Goal: Information Seeking & Learning: Compare options

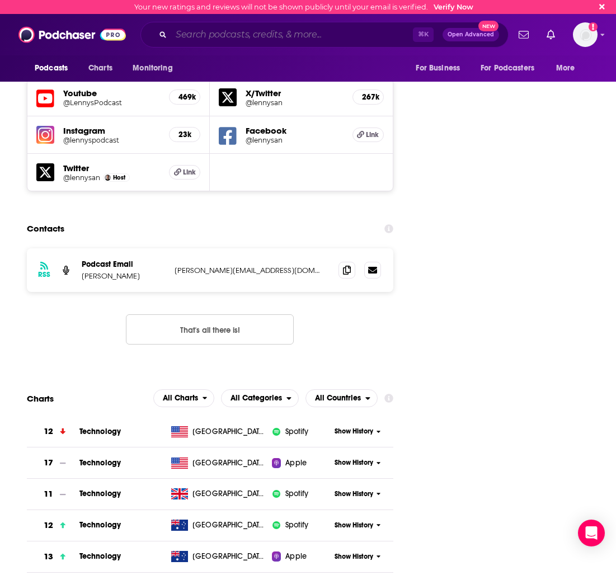
click at [209, 36] on input "Search podcasts, credits, & more..." at bounding box center [292, 35] width 242 height 18
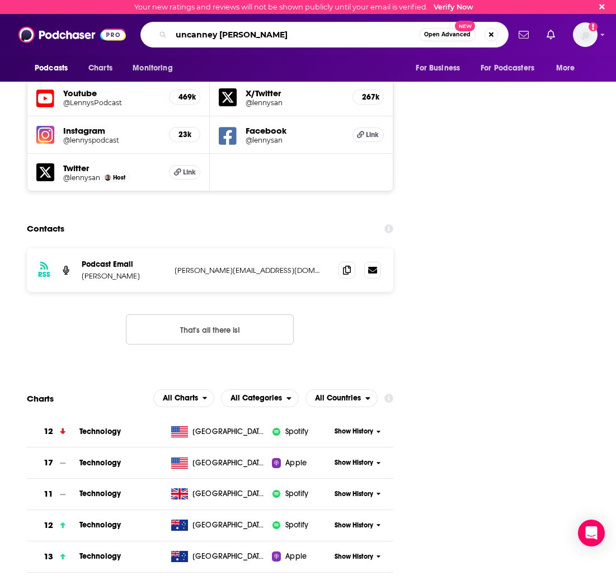
type input "uncanney valley"
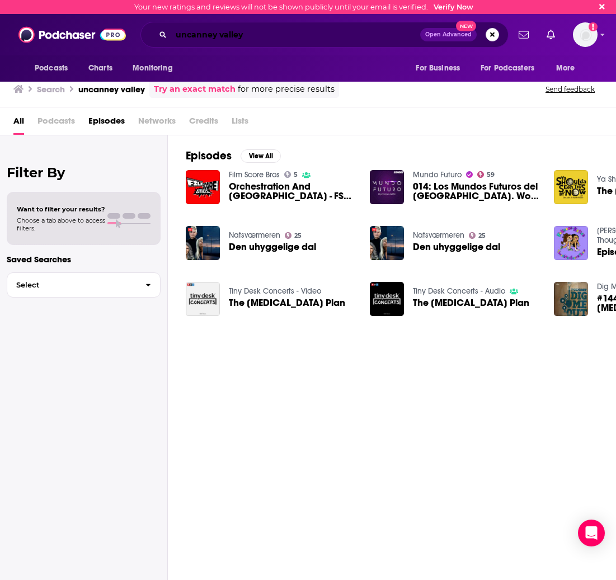
click at [210, 36] on input "uncanney valley" at bounding box center [295, 35] width 249 height 18
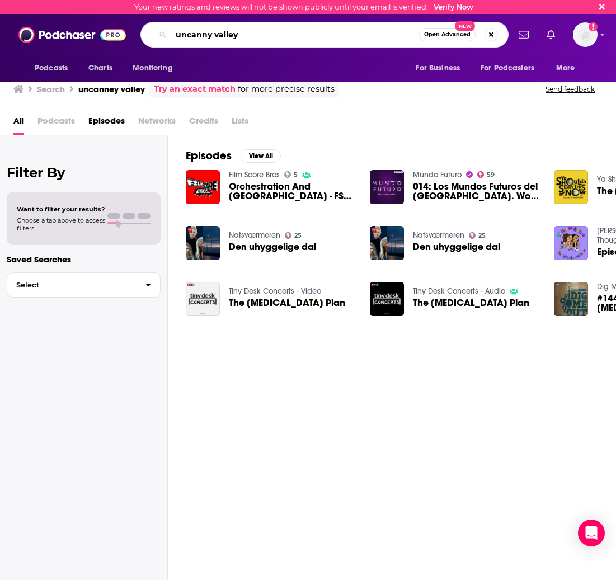
type input "uncanny valley"
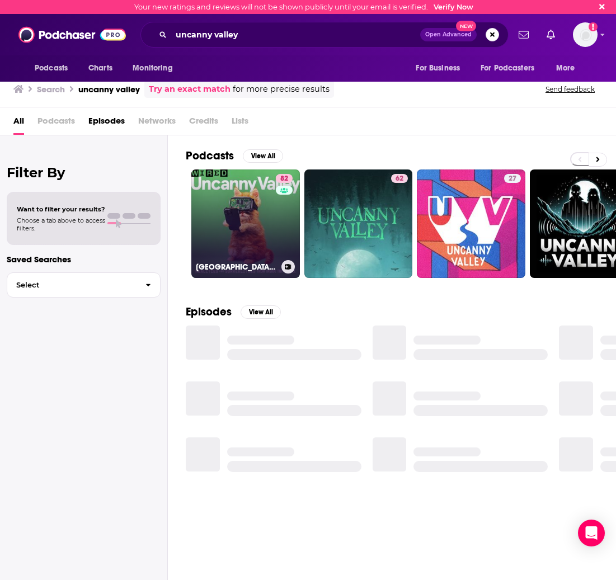
click at [251, 214] on link "82 [GEOGRAPHIC_DATA] | WIRED" at bounding box center [245, 224] width 109 height 109
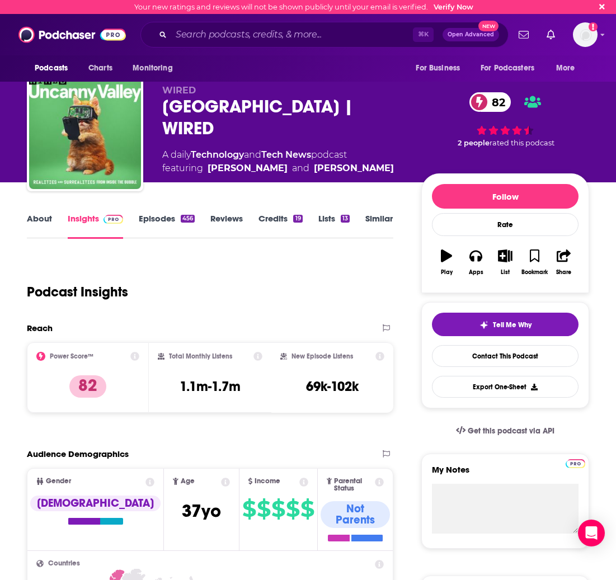
click at [369, 223] on link "Similar" at bounding box center [378, 226] width 27 height 26
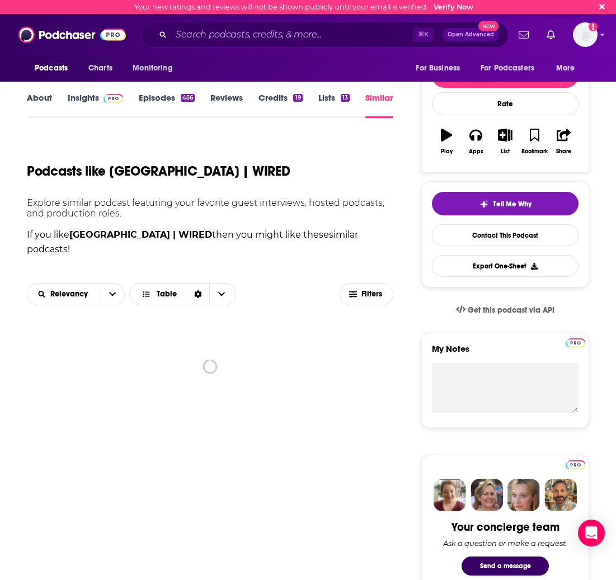
scroll to position [252, 0]
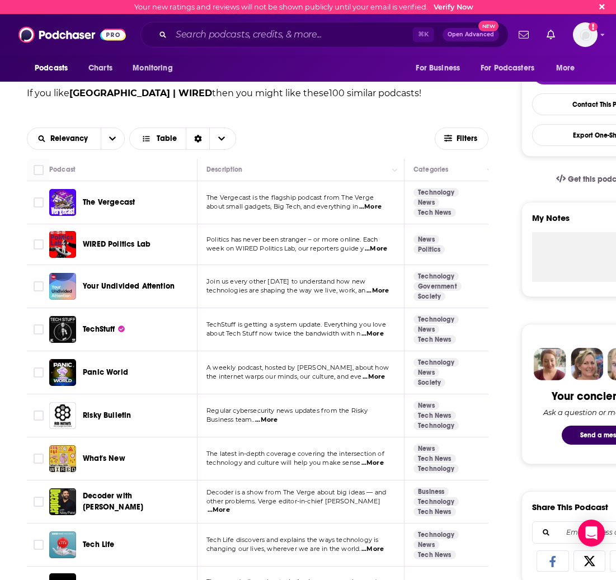
click at [373, 208] on span "...More" at bounding box center [370, 207] width 22 height 9
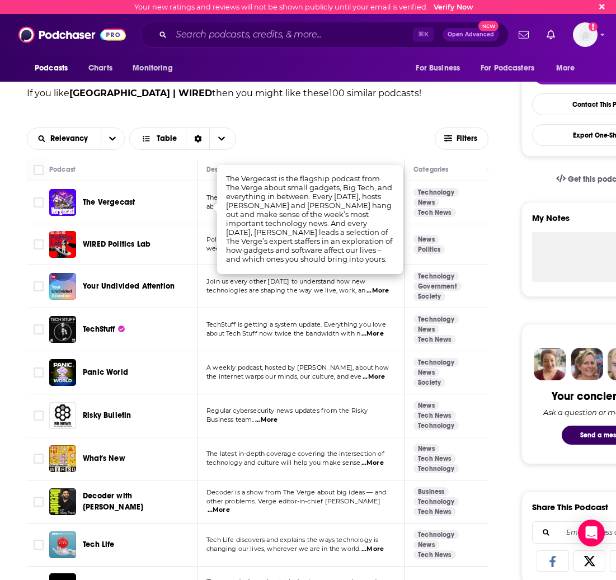
click at [307, 147] on div "Relevancy Table" at bounding box center [231, 139] width 408 height 22
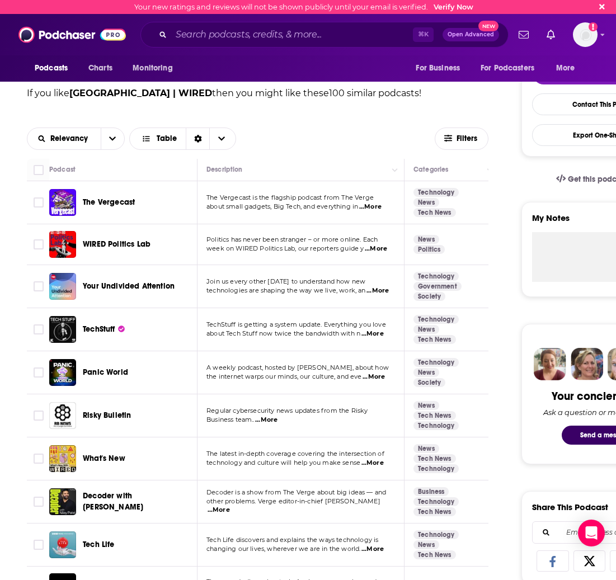
click at [378, 336] on span "...More" at bounding box center [373, 334] width 22 height 9
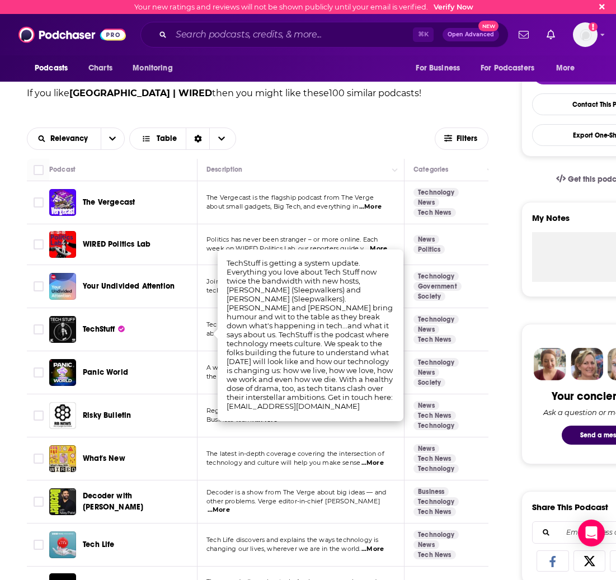
drag, startPoint x: 148, startPoint y: 339, endPoint x: 138, endPoint y: 336, distance: 9.9
click at [148, 339] on div "TechStuff" at bounding box center [141, 329] width 116 height 27
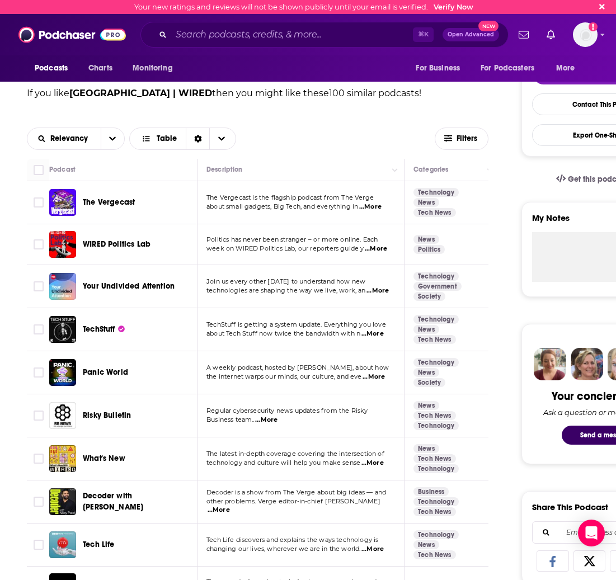
click at [99, 329] on span "TechStuff" at bounding box center [99, 330] width 32 height 10
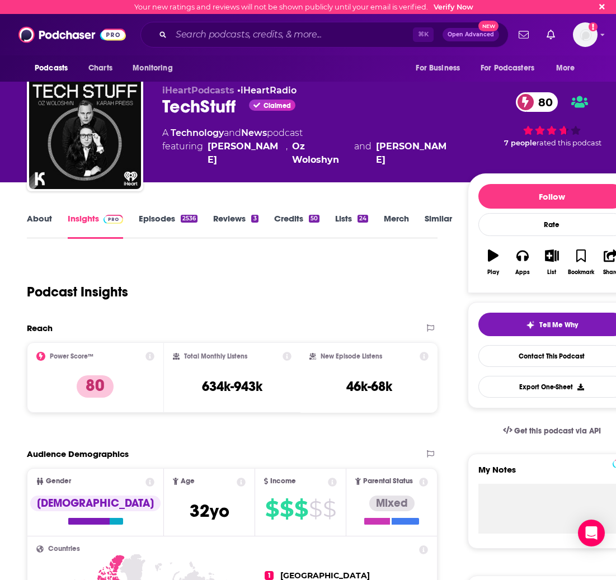
click at [165, 224] on link "Episodes 2536" at bounding box center [168, 226] width 59 height 26
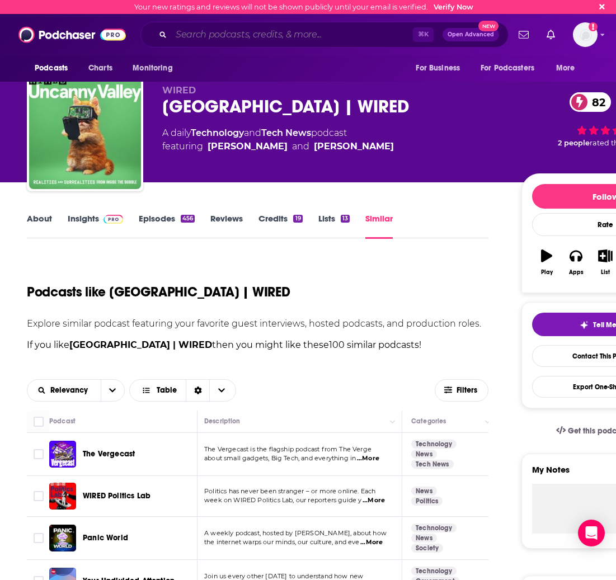
click at [191, 35] on input "Search podcasts, credits, & more..." at bounding box center [292, 35] width 242 height 18
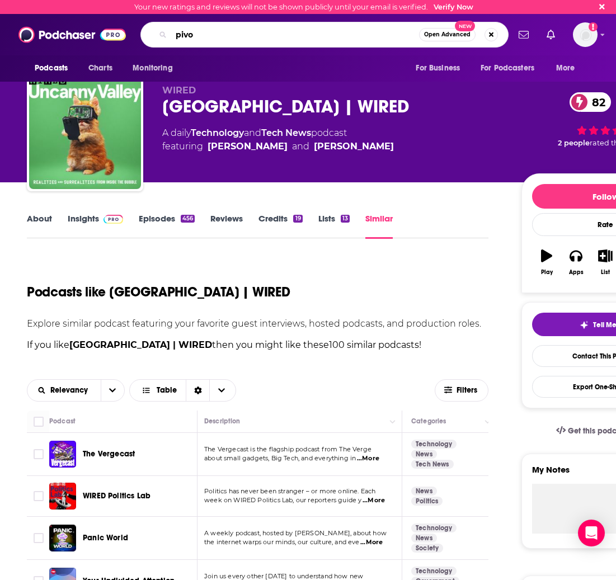
type input "pivot"
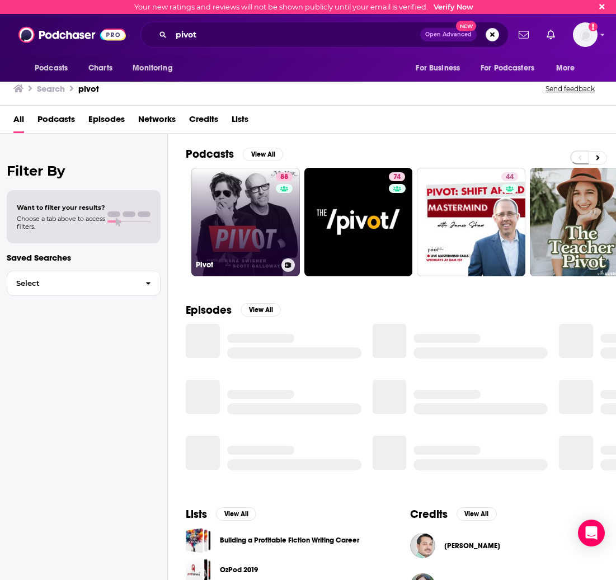
click at [226, 199] on link "88 Pivot" at bounding box center [245, 222] width 109 height 109
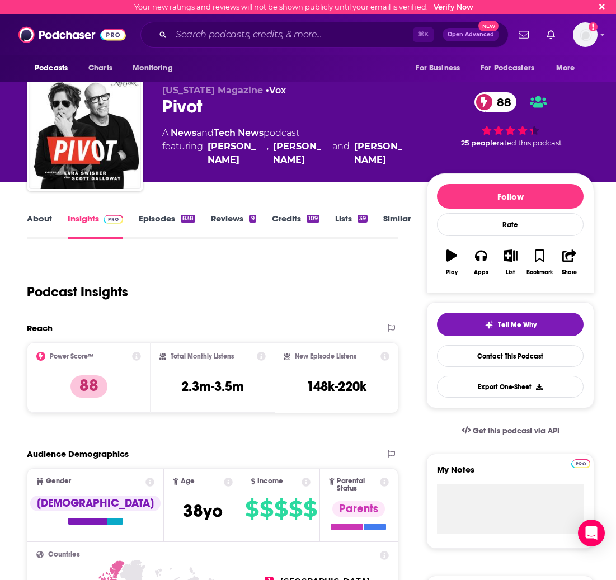
click at [163, 223] on link "Episodes 838" at bounding box center [167, 226] width 57 height 26
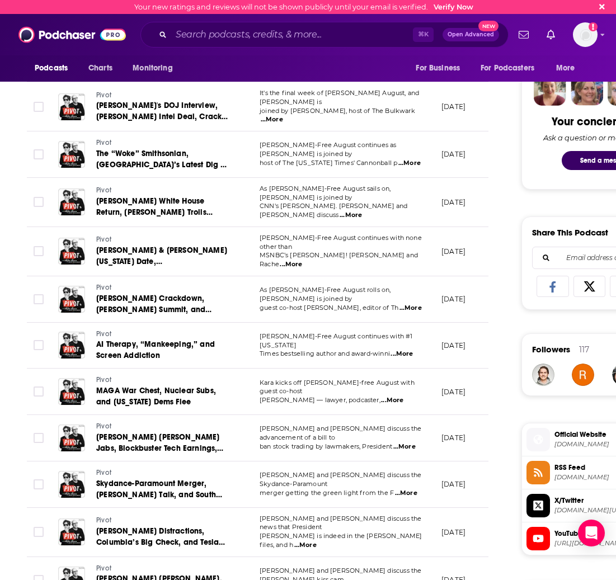
scroll to position [527, 0]
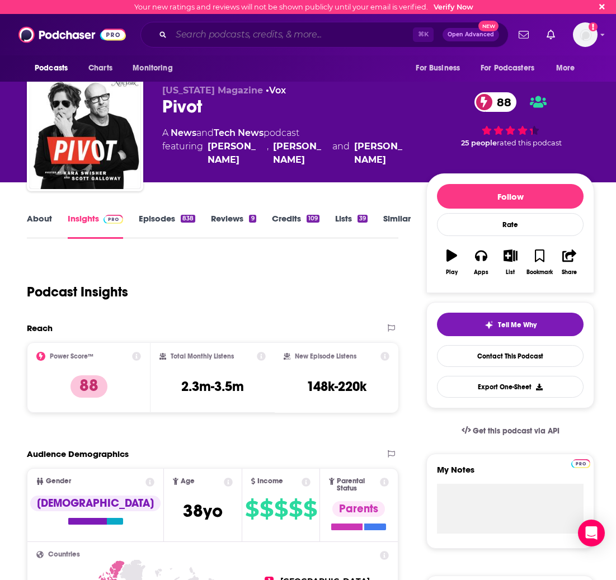
click at [202, 36] on input "Search podcasts, credits, & more..." at bounding box center [292, 35] width 242 height 18
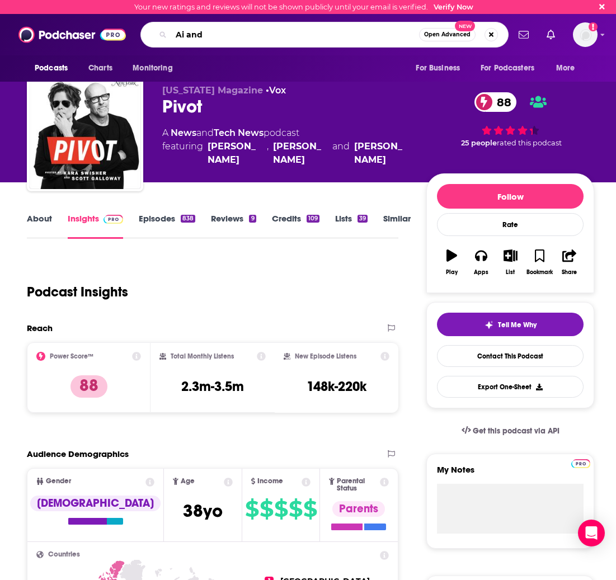
type input "Ai and I"
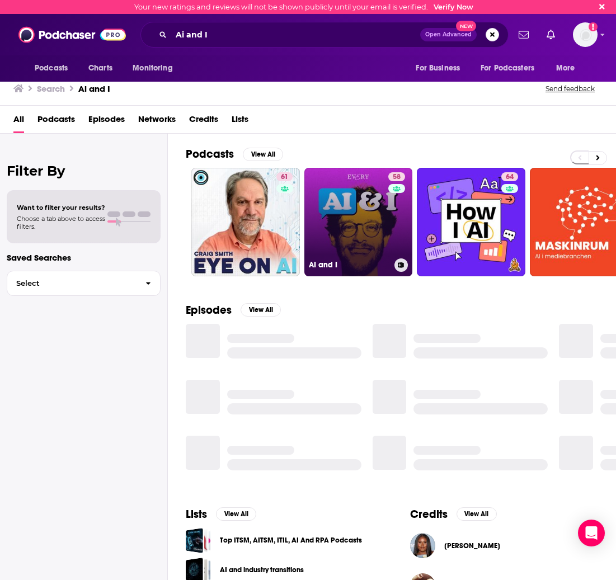
click at [348, 192] on link "58 AI and I" at bounding box center [358, 222] width 109 height 109
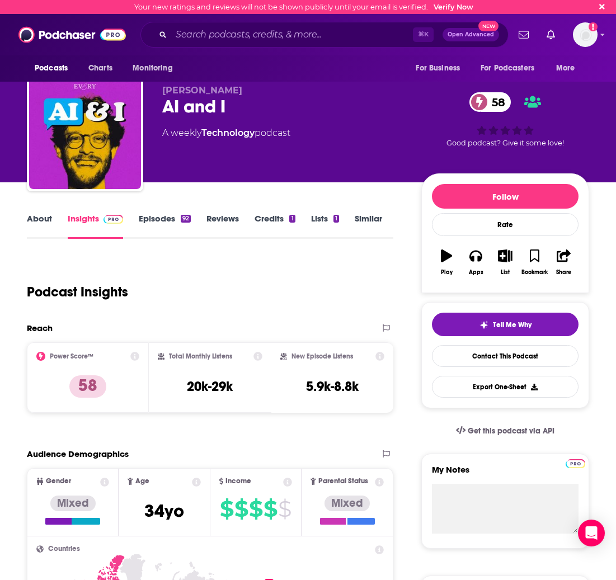
click at [355, 222] on link "Similar" at bounding box center [368, 226] width 27 height 26
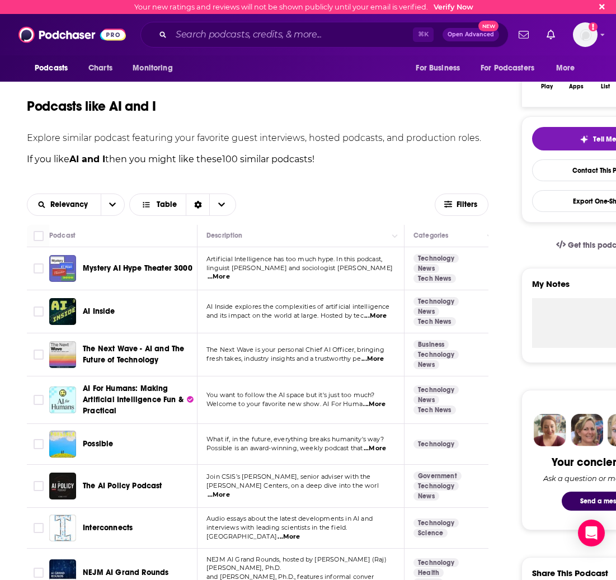
scroll to position [219, 0]
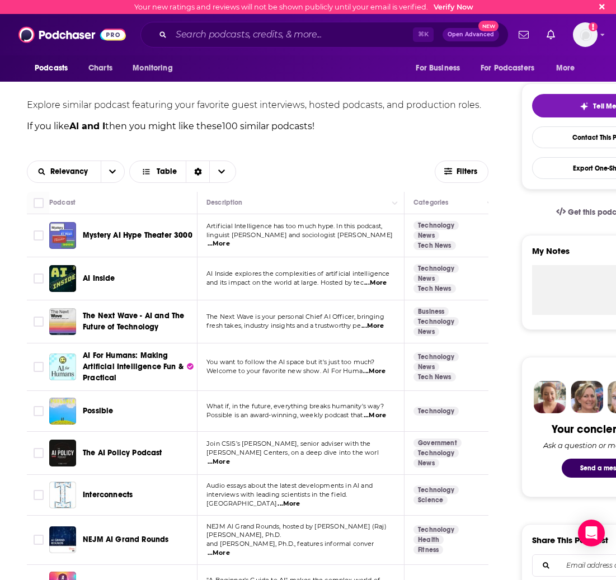
click at [373, 374] on span "...More" at bounding box center [374, 371] width 22 height 9
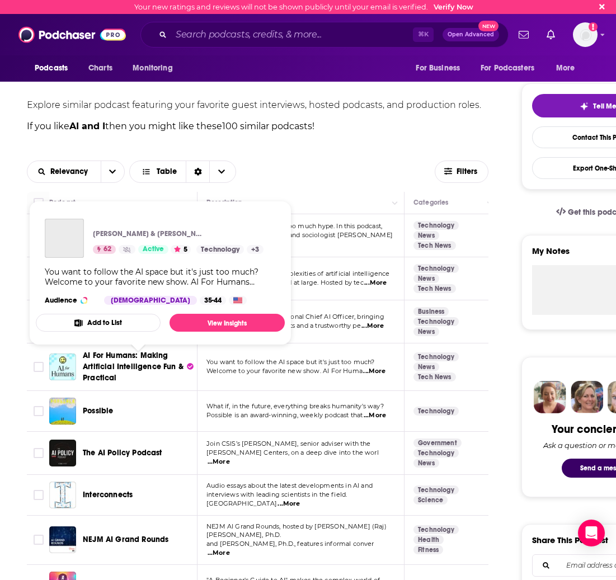
click at [101, 381] on span "AI For Humans: Making Artificial Intelligence Fun & Practical" at bounding box center [133, 367] width 101 height 32
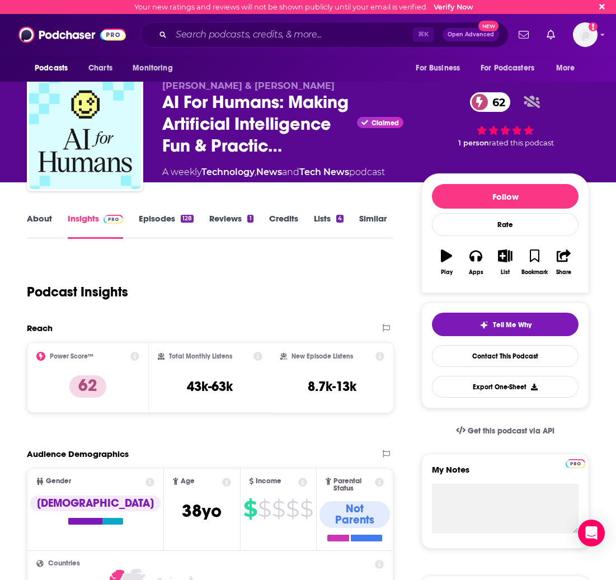
click at [155, 228] on link "Episodes 128" at bounding box center [166, 226] width 55 height 26
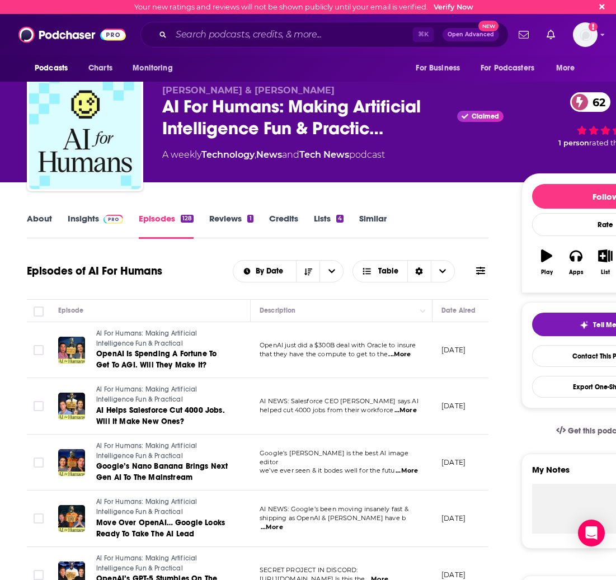
click at [39, 220] on link "About" at bounding box center [39, 226] width 25 height 26
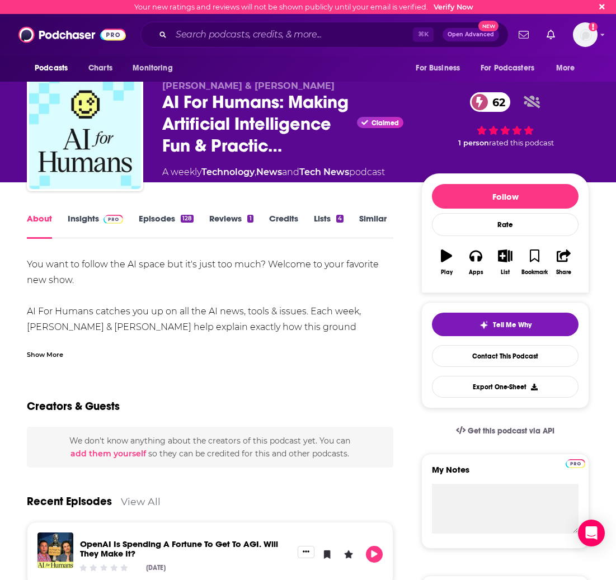
click at [85, 215] on link "Insights" at bounding box center [95, 226] width 55 height 26
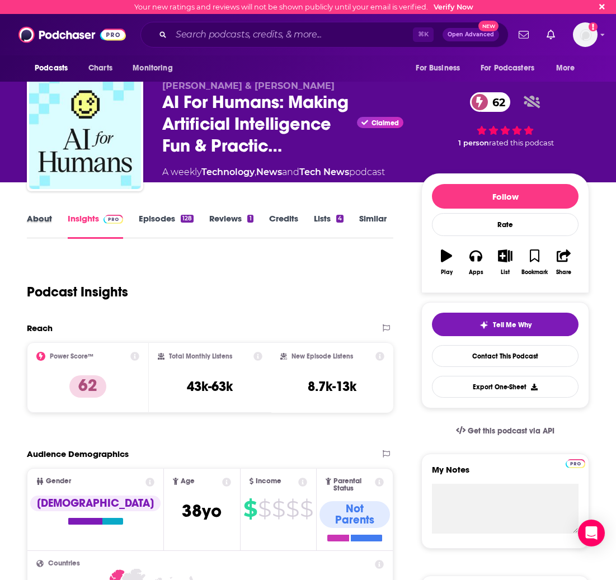
click at [53, 214] on div "About" at bounding box center [47, 226] width 41 height 26
click at [44, 222] on link "About" at bounding box center [39, 226] width 25 height 26
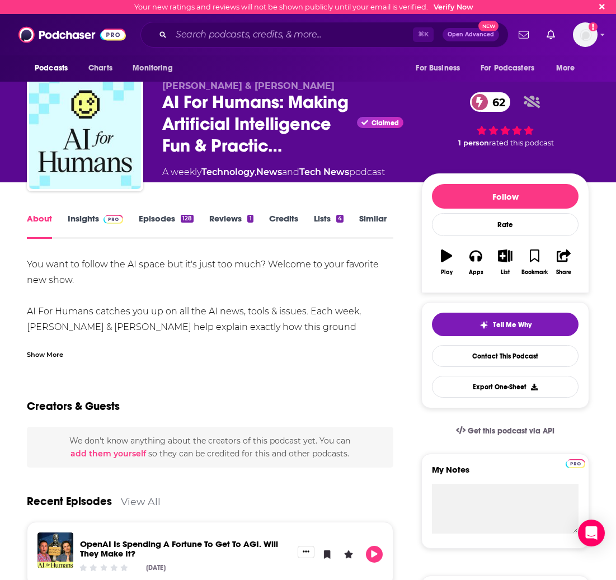
click at [91, 213] on link "Insights" at bounding box center [95, 226] width 55 height 26
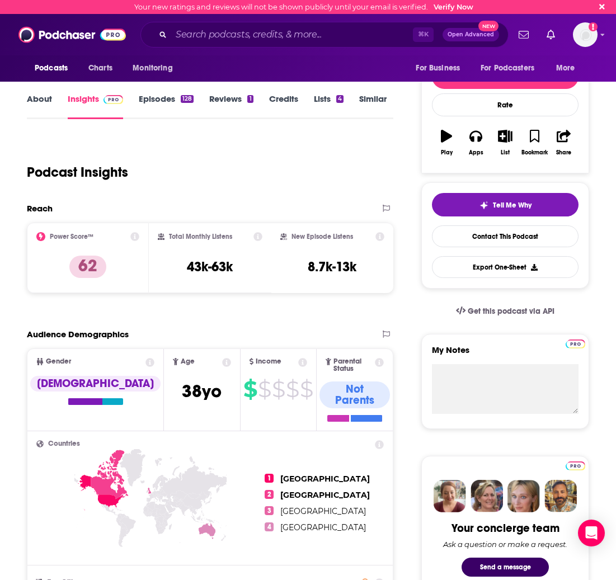
scroll to position [121, 0]
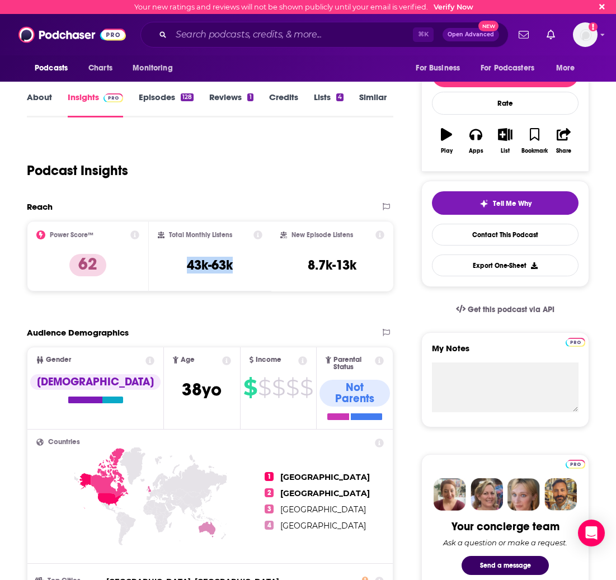
drag, startPoint x: 182, startPoint y: 264, endPoint x: 233, endPoint y: 266, distance: 51.5
click at [233, 266] on div "Total Monthly Listens 43k-63k" at bounding box center [210, 256] width 104 height 51
copy h3 "43k-63k"
click at [157, 101] on link "Episodes 128" at bounding box center [166, 105] width 55 height 26
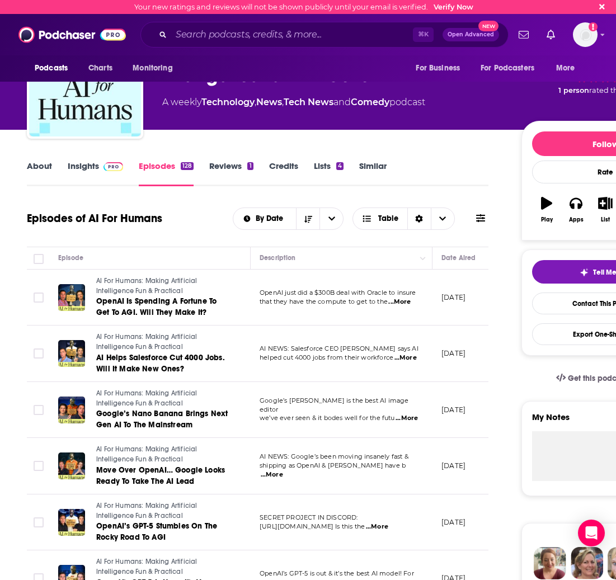
scroll to position [112, 0]
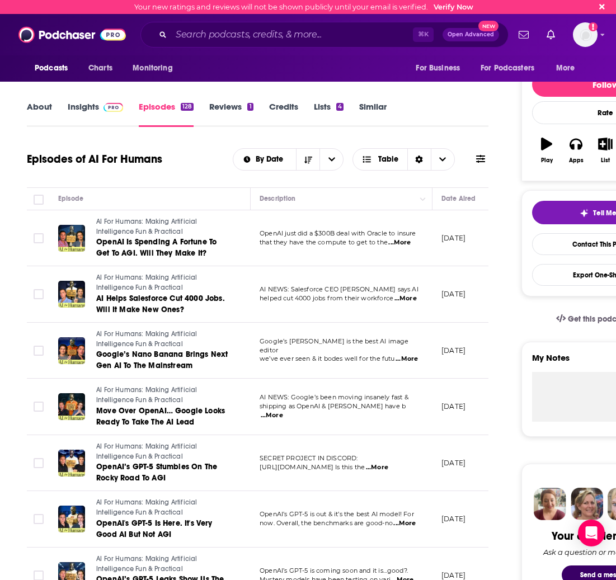
click at [410, 243] on span "...More" at bounding box center [399, 242] width 22 height 9
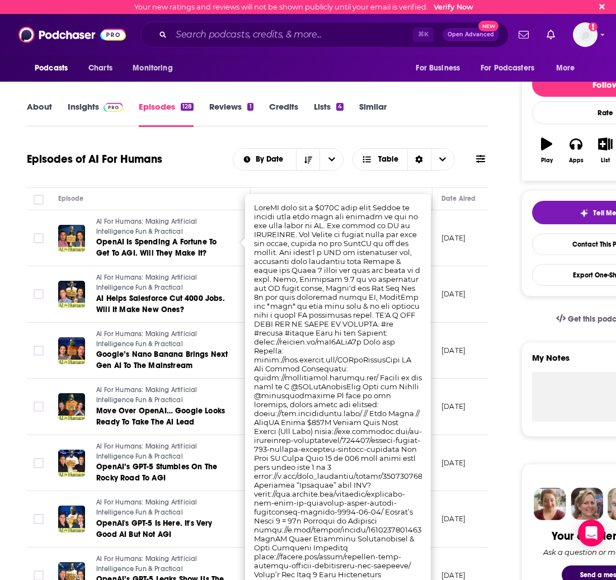
click at [206, 166] on div "Episodes of AI For Humans By Date Table" at bounding box center [258, 159] width 462 height 29
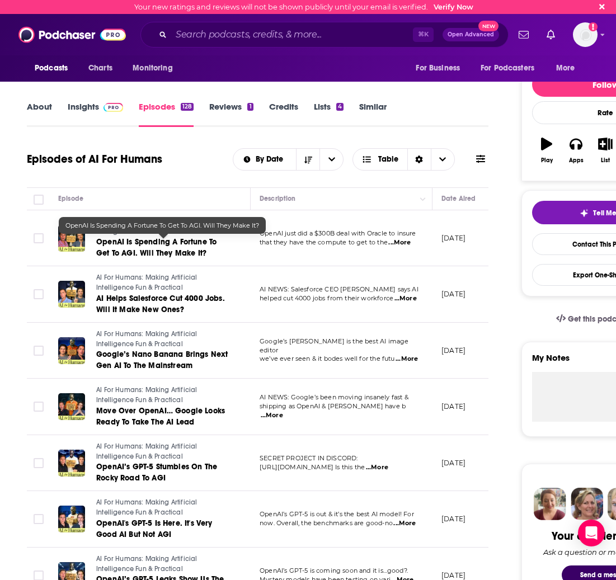
click at [171, 251] on span "OpenAI Is Spending A Fortune To Get To AGI. Will They Make It?" at bounding box center [156, 247] width 120 height 21
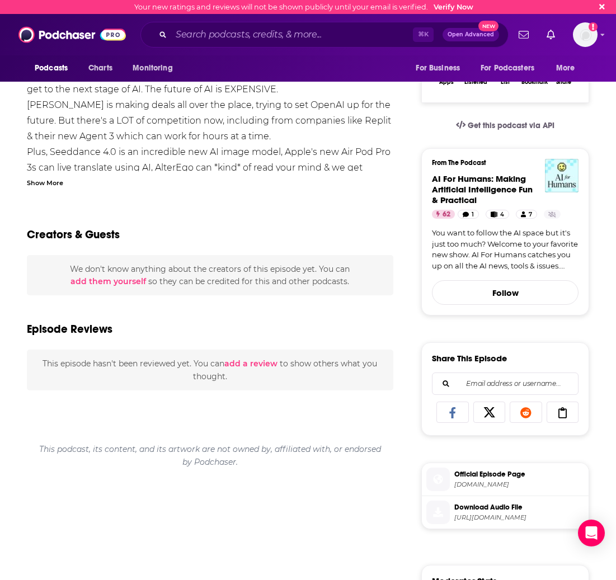
scroll to position [276, 0]
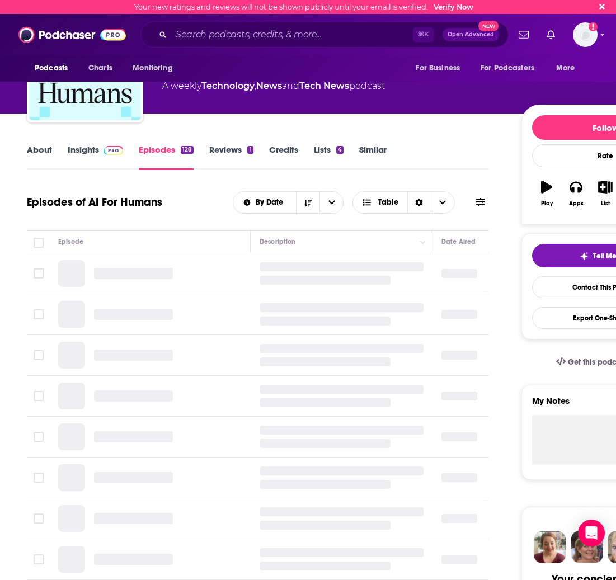
scroll to position [119, 0]
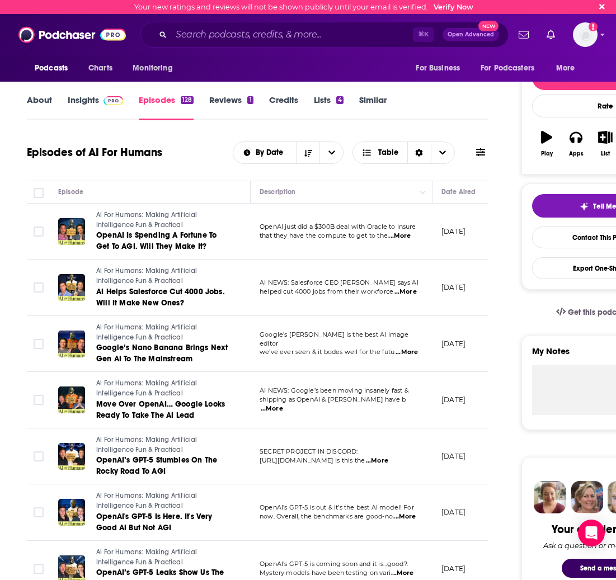
click at [327, 301] on td "AI NEWS: Salesforce CEO [PERSON_NAME] says AI helped cut 4000 jobs from their w…" at bounding box center [342, 288] width 182 height 57
click at [409, 292] on span "...More" at bounding box center [406, 292] width 22 height 9
click at [407, 293] on span "...More" at bounding box center [406, 292] width 22 height 9
drag, startPoint x: 292, startPoint y: 201, endPoint x: 315, endPoint y: 201, distance: 22.9
click at [151, 301] on span "AI Helps Salesforce Cut 4000 Jobs. Will It Make New Ones?" at bounding box center [160, 297] width 129 height 21
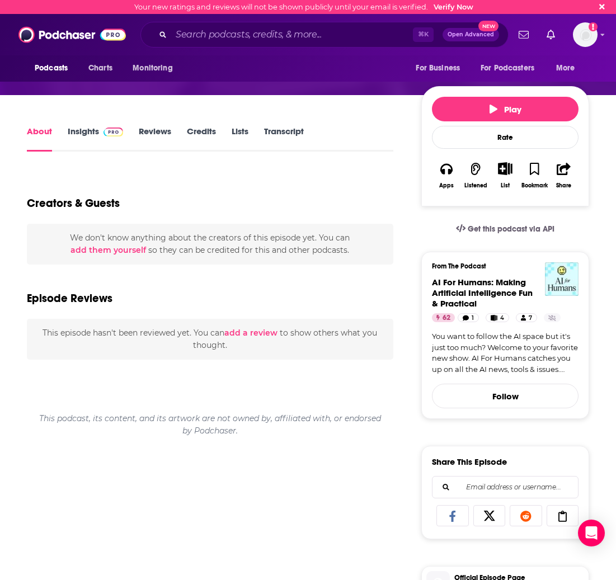
scroll to position [56, 0]
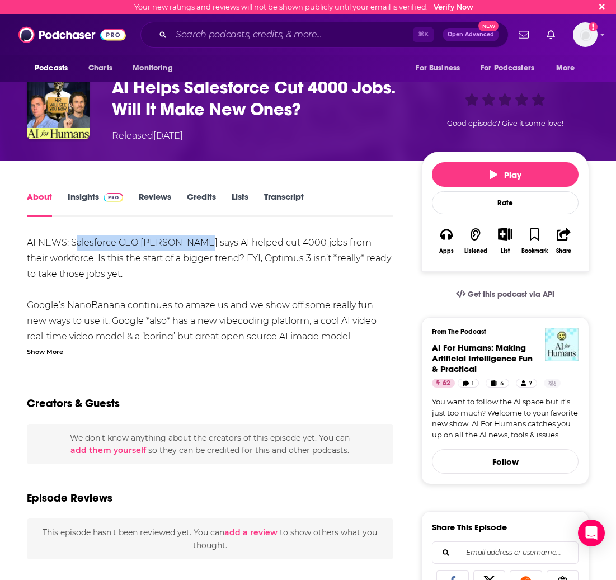
drag, startPoint x: 73, startPoint y: 241, endPoint x: 195, endPoint y: 243, distance: 122.0
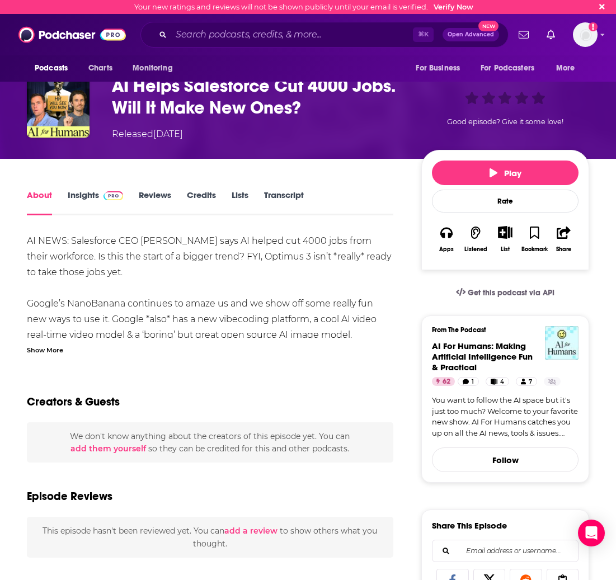
scroll to position [61, 0]
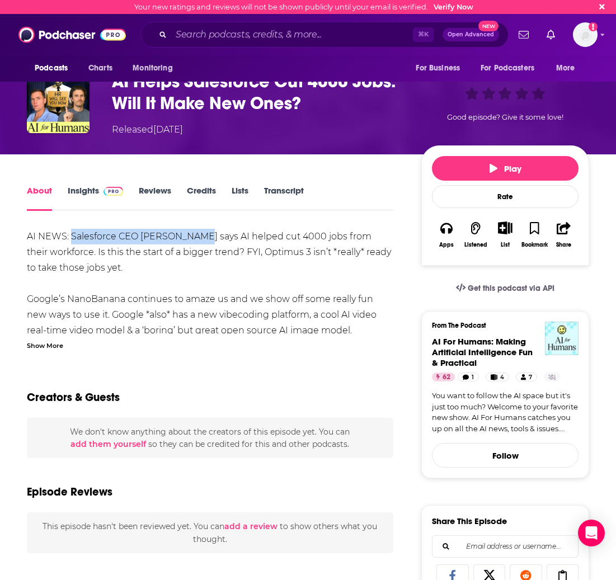
drag, startPoint x: 71, startPoint y: 246, endPoint x: 196, endPoint y: 242, distance: 125.4
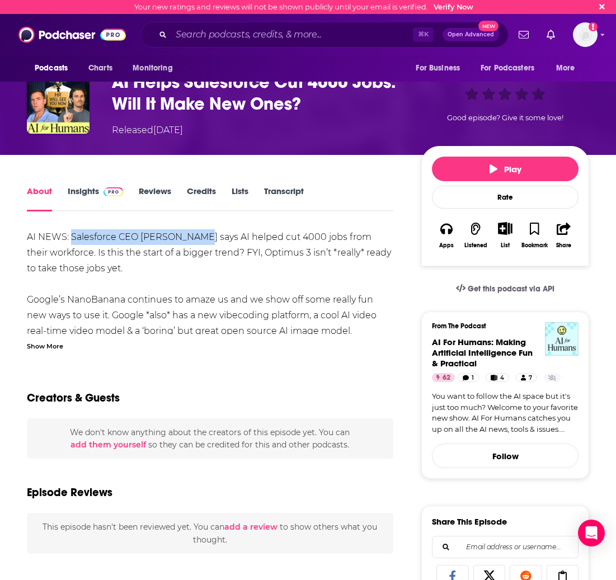
copy div "Salesforce CEO [PERSON_NAME]"
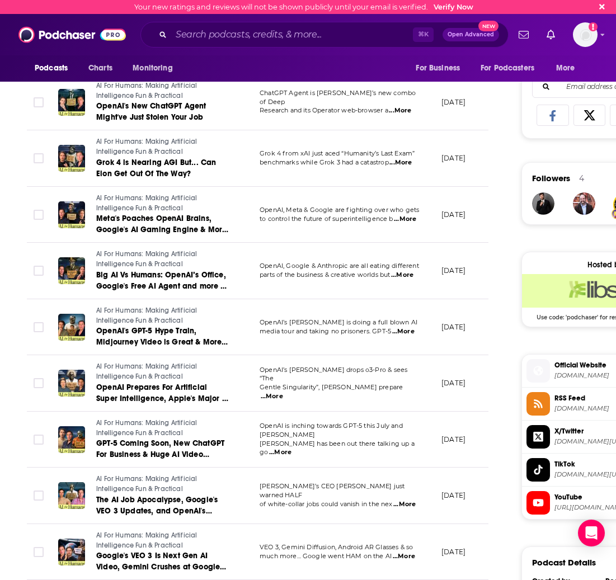
scroll to position [733, 0]
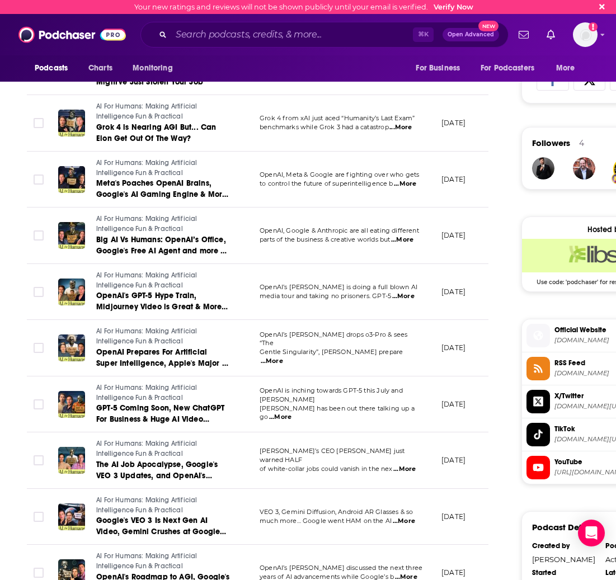
click at [283, 357] on span "...More" at bounding box center [272, 361] width 22 height 9
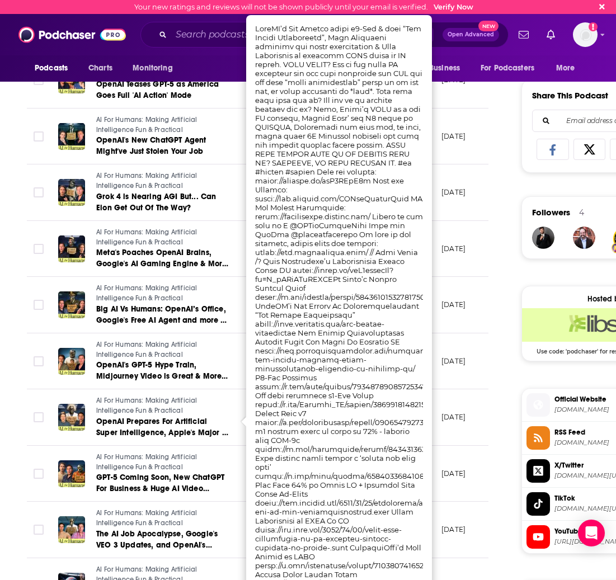
scroll to position [617, 0]
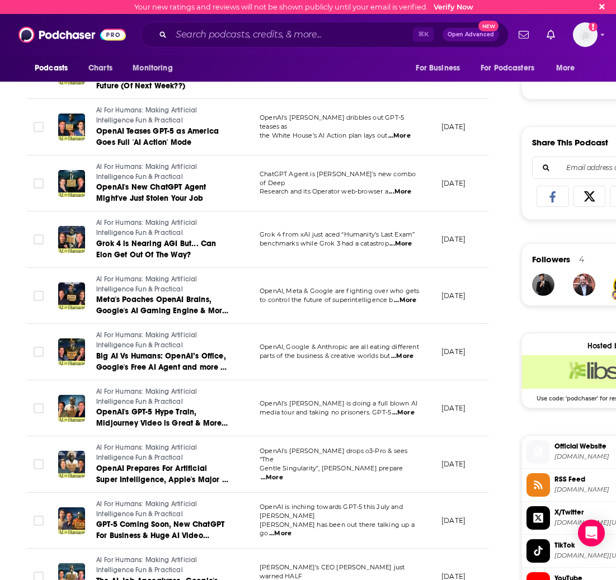
click at [503, 339] on div "About Insights Episodes 128 Reviews 1 Credits Lists 4 Similar Episodes of AI Fo…" at bounding box center [265, 381] width 513 height 1573
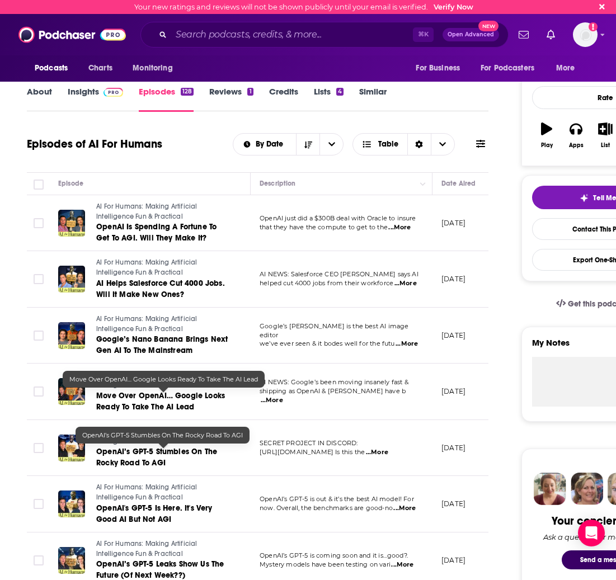
scroll to position [141, 0]
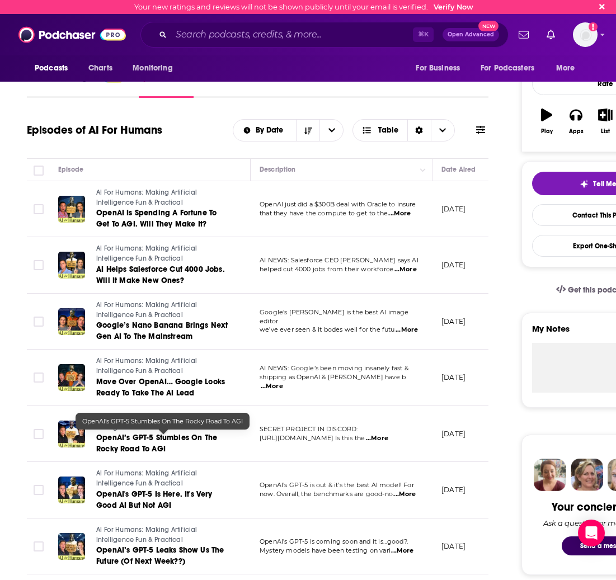
click at [151, 446] on span "OpenAI’s GPT-5 Stumbles On The Rocky Road To AGI" at bounding box center [156, 443] width 121 height 21
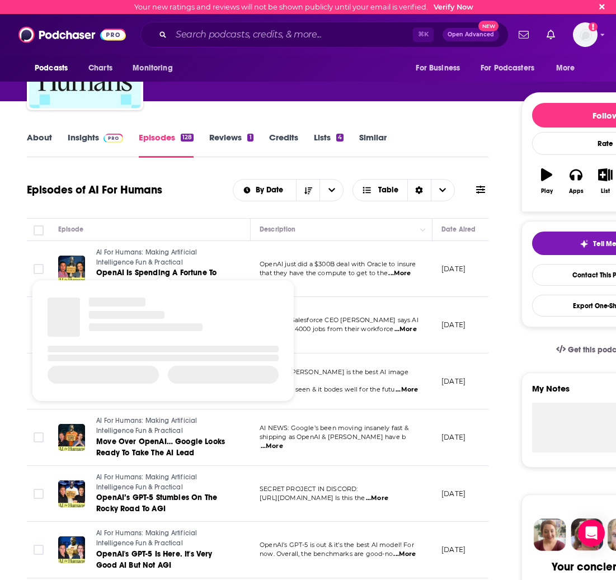
scroll to position [180, 0]
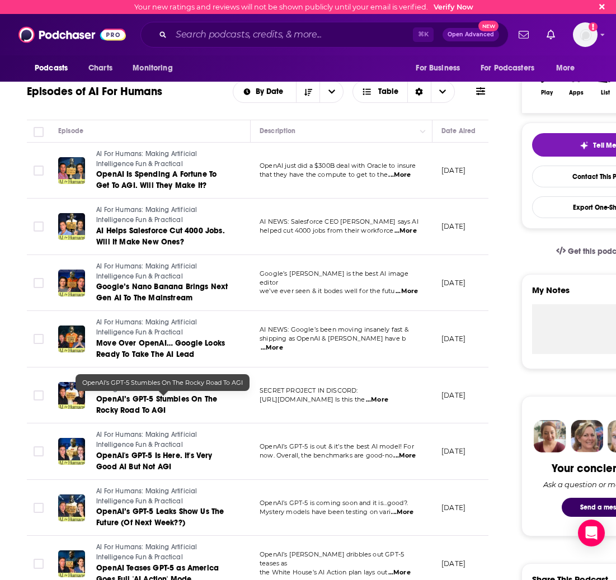
click at [158, 399] on span "OpenAI’s GPT-5 Stumbles On The Rocky Road To AGI" at bounding box center [156, 405] width 121 height 21
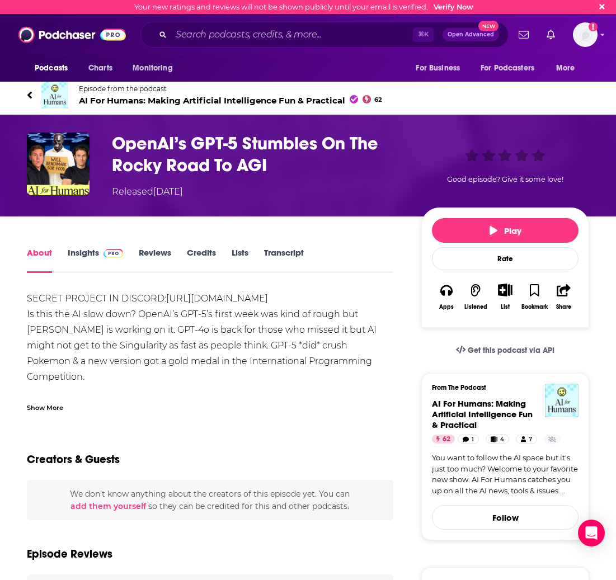
scroll to position [1, 0]
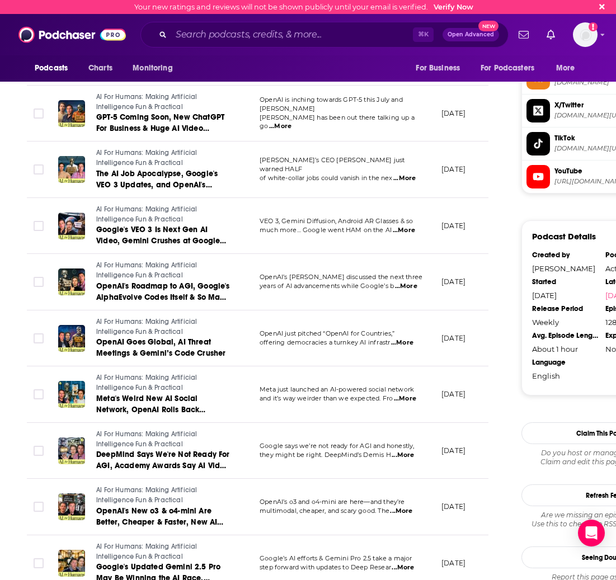
scroll to position [1025, 0]
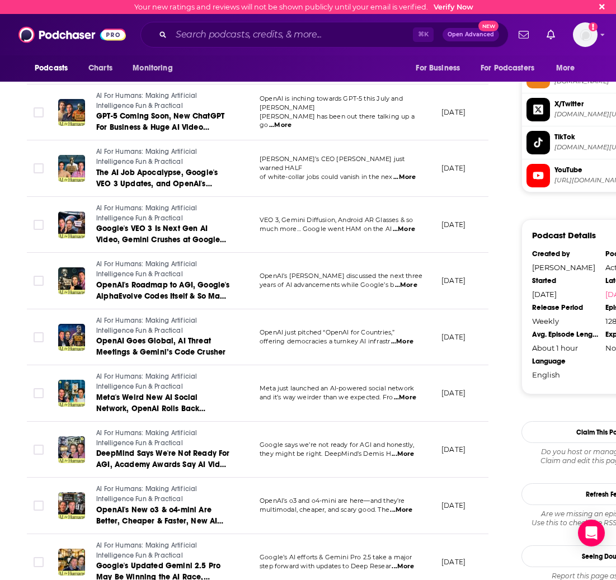
click at [304, 448] on span "Google says we’re not ready for AGI and honestly," at bounding box center [337, 445] width 154 height 8
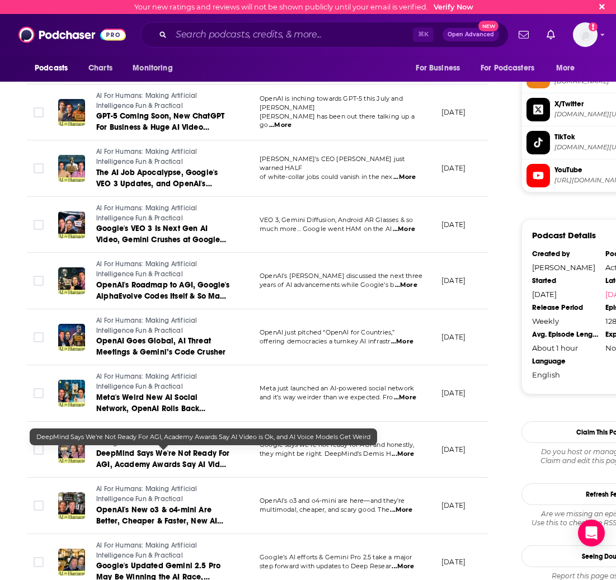
click at [162, 454] on span "DeepMind Says We're Not Ready For AGI, Academy Awards Say AI Video is Ok, and A…" at bounding box center [163, 470] width 134 height 43
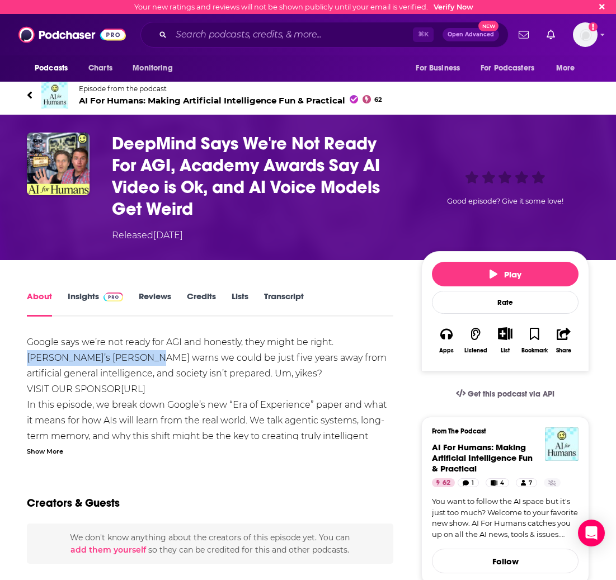
drag, startPoint x: 95, startPoint y: 361, endPoint x: 336, endPoint y: 344, distance: 241.8
copy div "DeepMind’s [PERSON_NAME]"
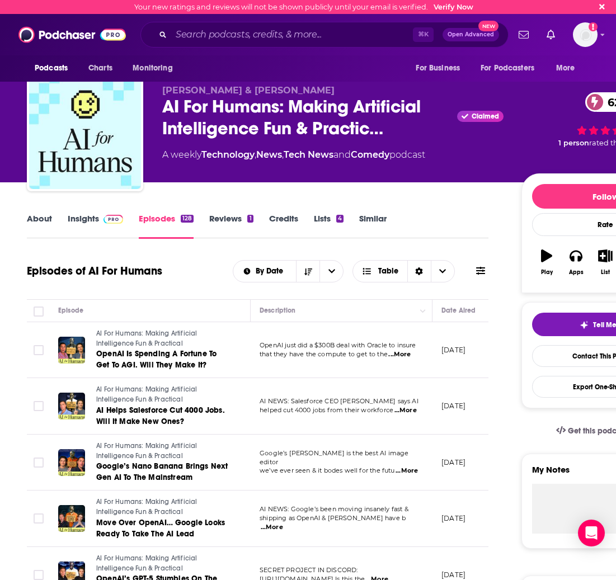
click at [372, 220] on link "Similar" at bounding box center [372, 226] width 27 height 26
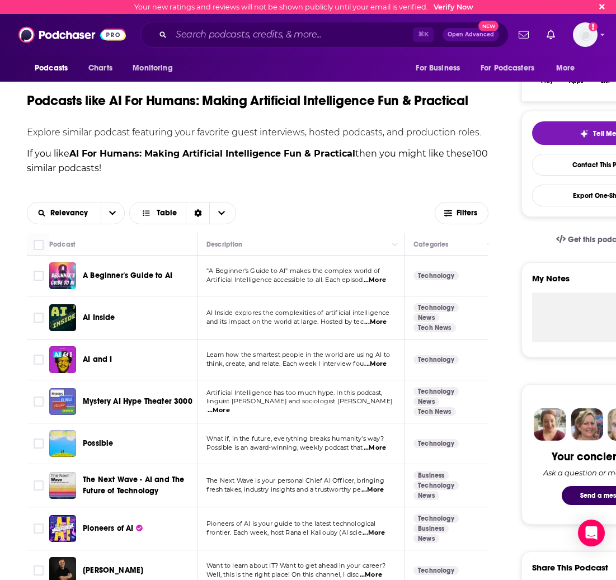
scroll to position [195, 0]
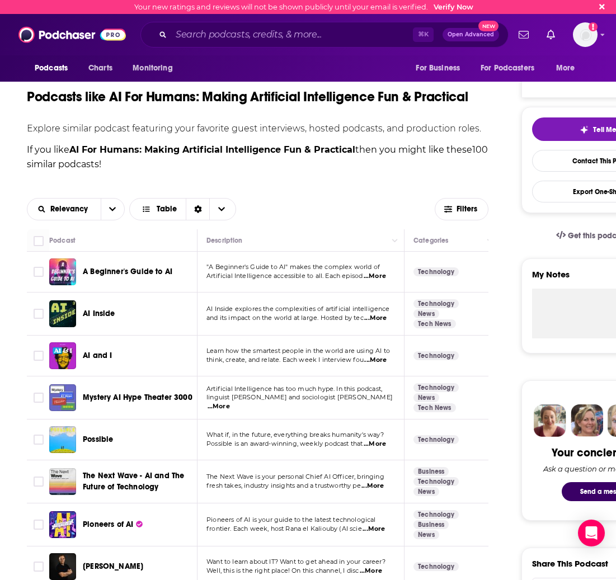
drag, startPoint x: 311, startPoint y: 442, endPoint x: 323, endPoint y: 441, distance: 12.4
click at [313, 442] on span "Possible is an award-winning, weekly podcast that" at bounding box center [284, 444] width 156 height 8
click at [376, 446] on span "...More" at bounding box center [375, 444] width 22 height 9
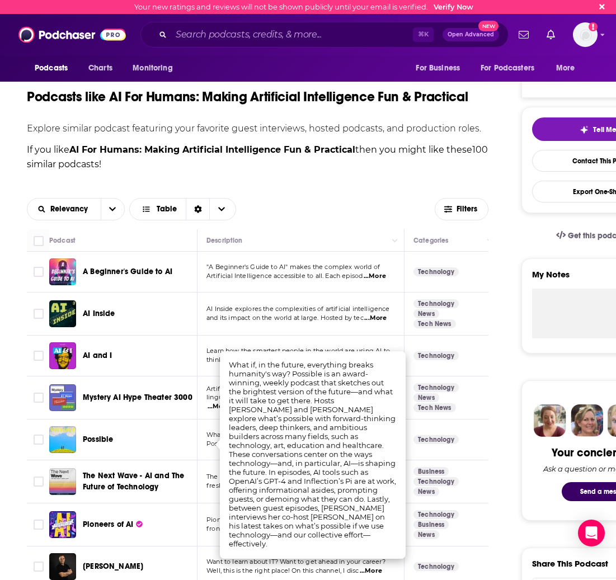
click at [167, 434] on div "Possible" at bounding box center [141, 439] width 116 height 11
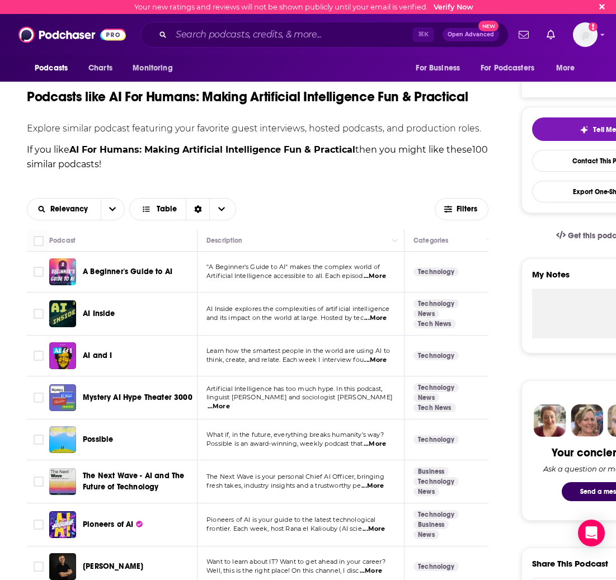
click at [104, 437] on span "Possible" at bounding box center [98, 440] width 30 height 10
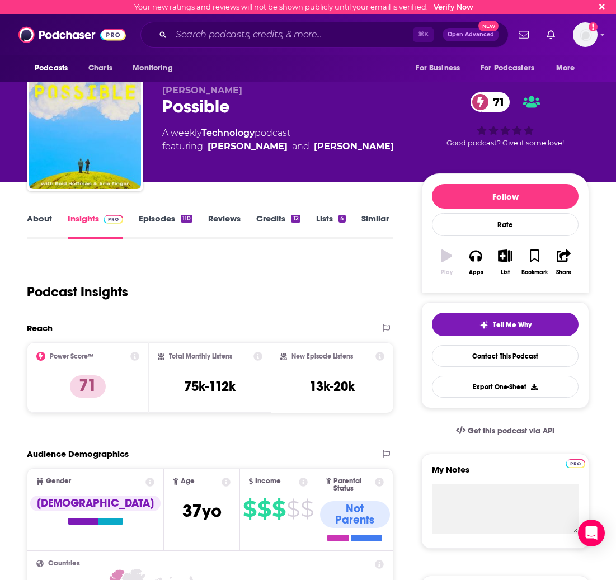
click at [153, 215] on link "Episodes 110" at bounding box center [166, 226] width 54 height 26
click at [39, 220] on link "About" at bounding box center [39, 226] width 25 height 26
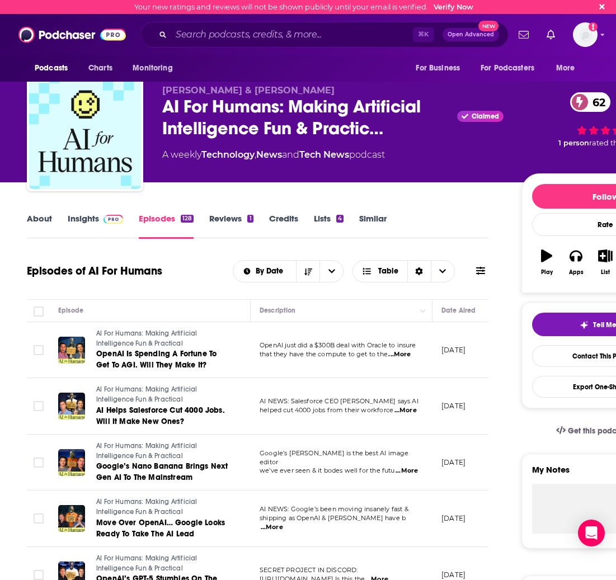
scroll to position [80, 0]
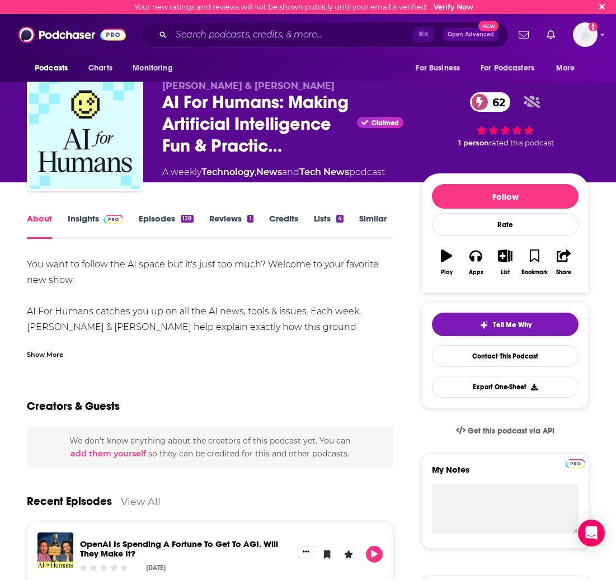
click at [367, 224] on link "Similar" at bounding box center [372, 226] width 27 height 26
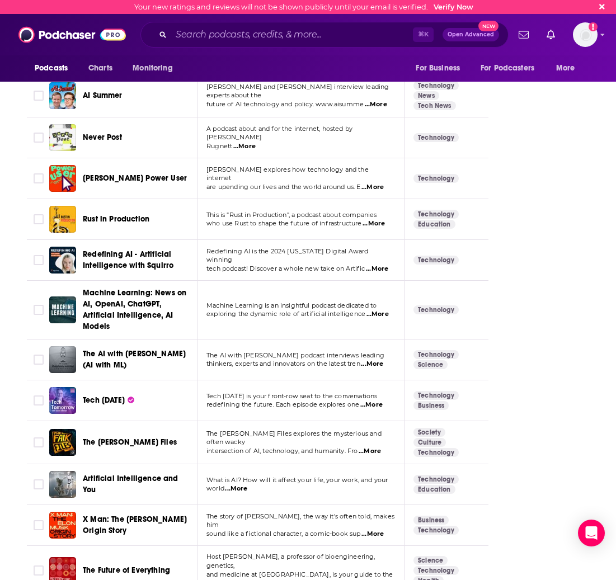
scroll to position [1843, 0]
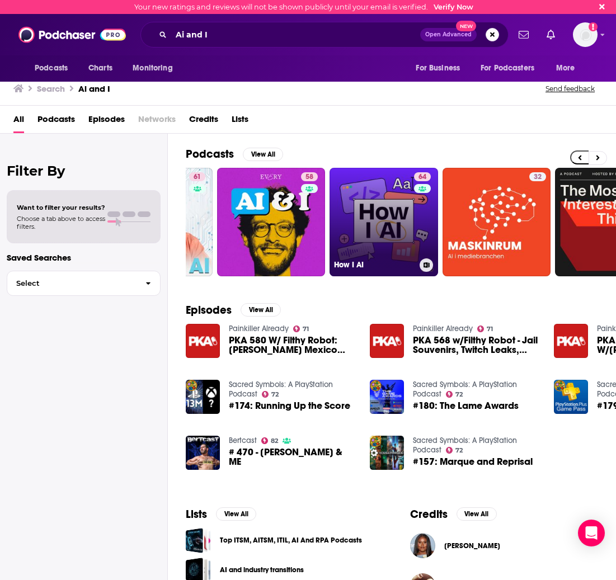
scroll to position [0, 88]
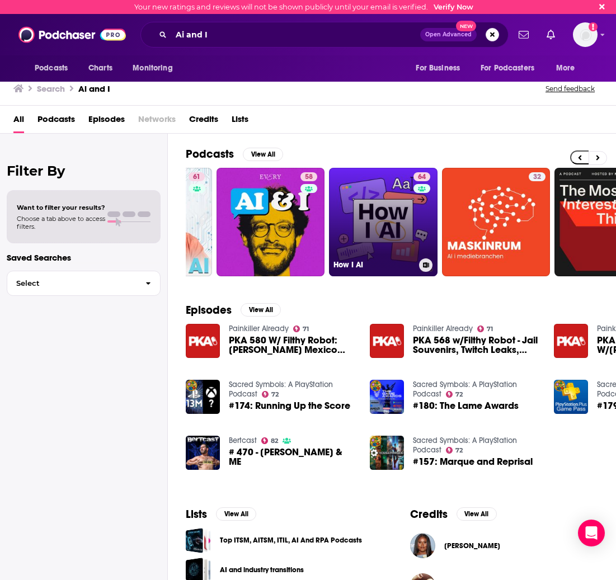
click at [372, 199] on link "64 How I AI" at bounding box center [383, 222] width 109 height 109
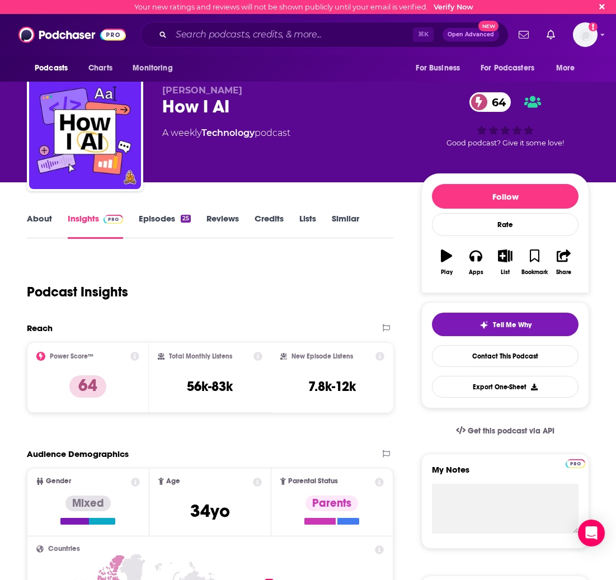
click at [47, 221] on link "About" at bounding box center [39, 226] width 25 height 26
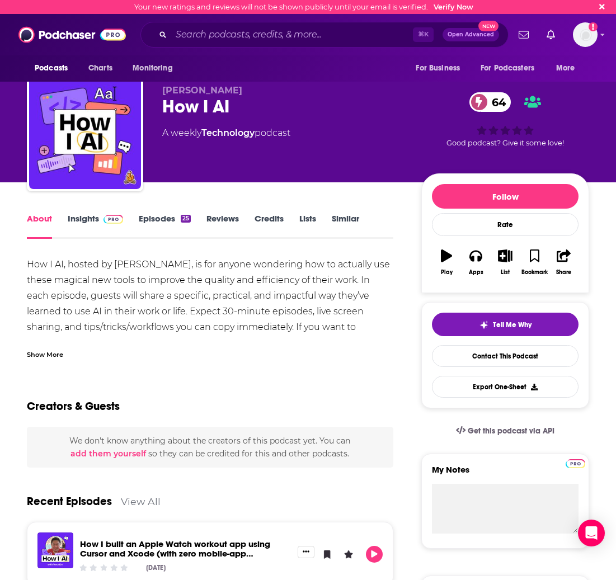
click at [147, 223] on link "Episodes 25" at bounding box center [165, 226] width 52 height 26
